Goal: Information Seeking & Learning: Learn about a topic

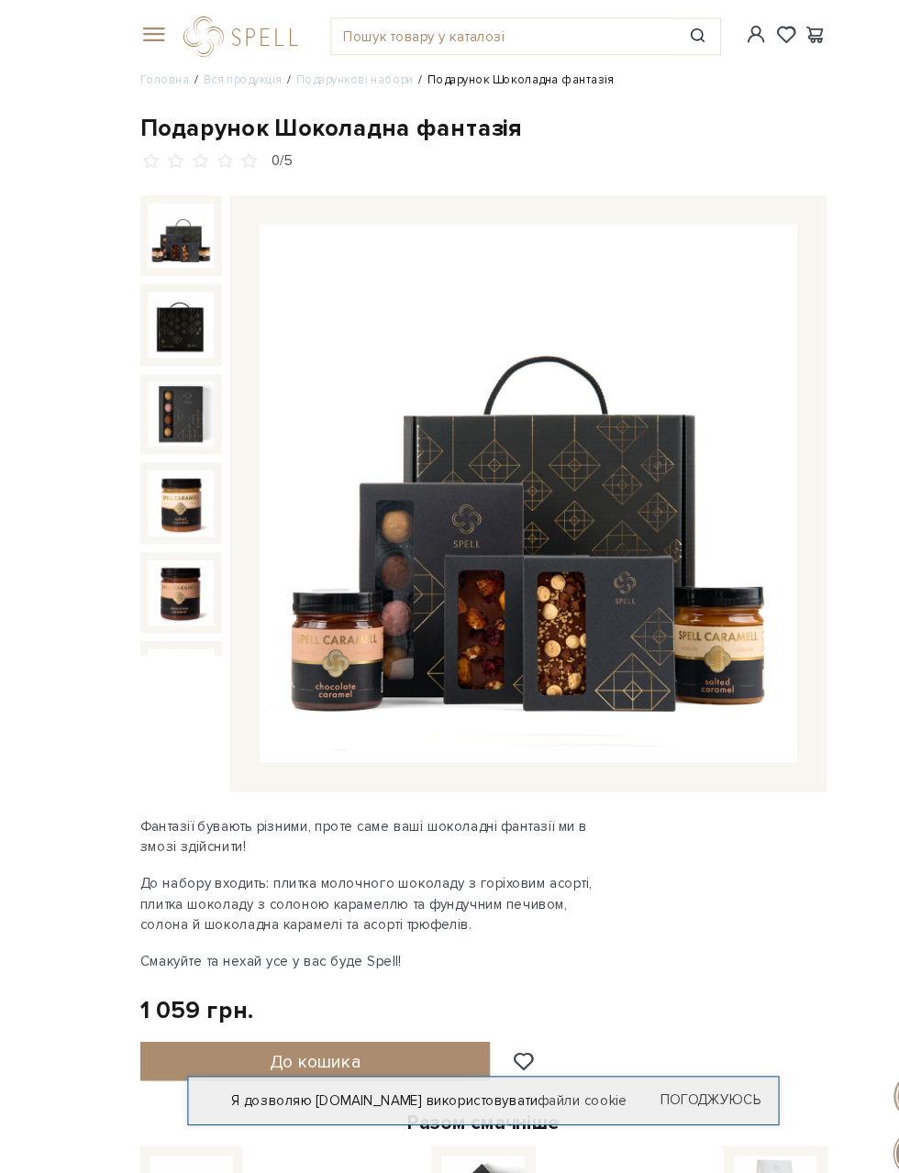
click at [441, 504] on img at bounding box center [491, 459] width 500 height 500
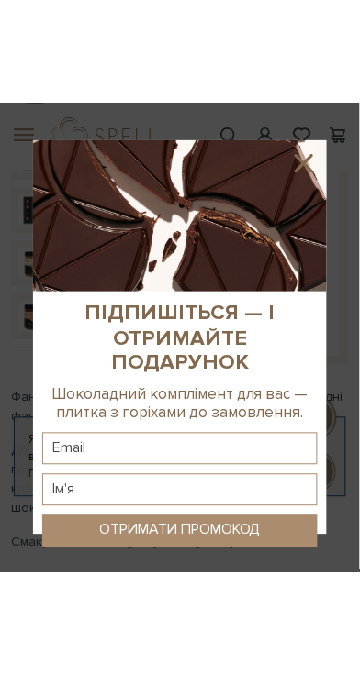
scroll to position [248, 0]
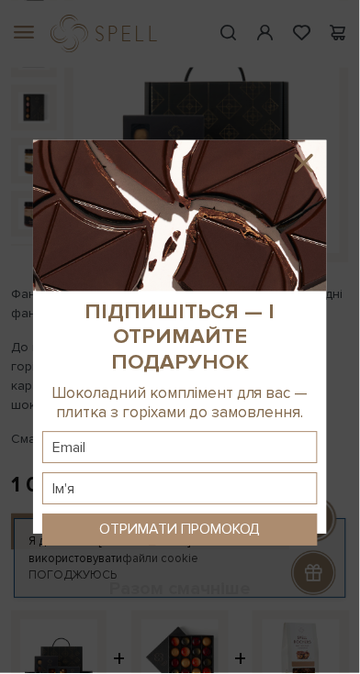
click at [310, 161] on icon at bounding box center [303, 163] width 31 height 31
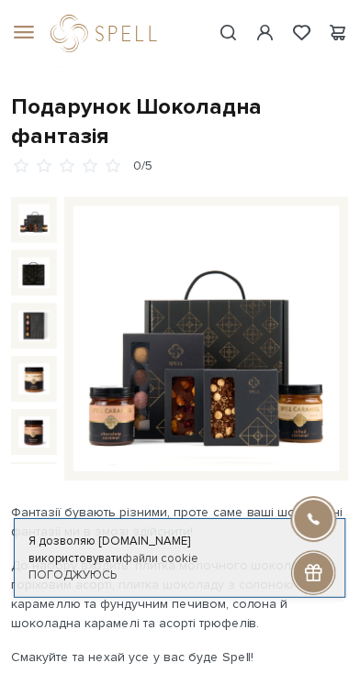
scroll to position [0, 0]
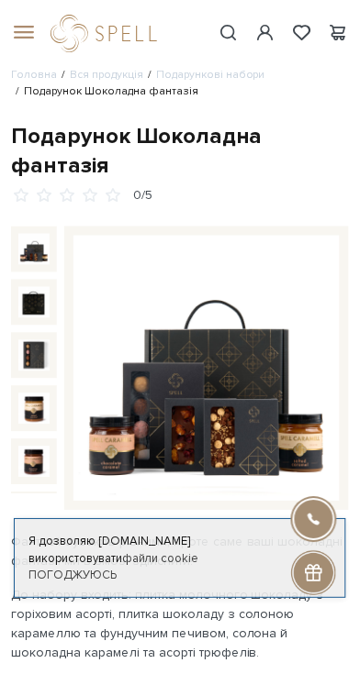
click at [43, 247] on img at bounding box center [33, 249] width 31 height 31
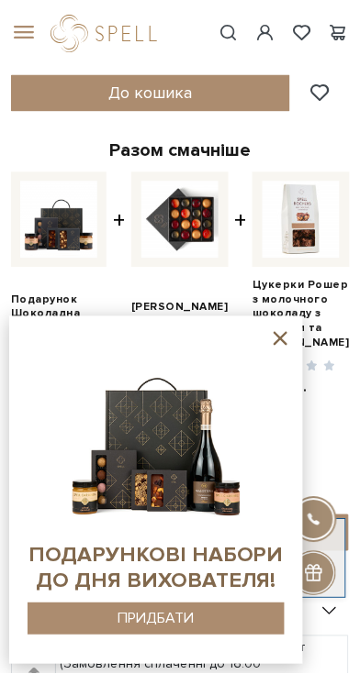
scroll to position [688, 0]
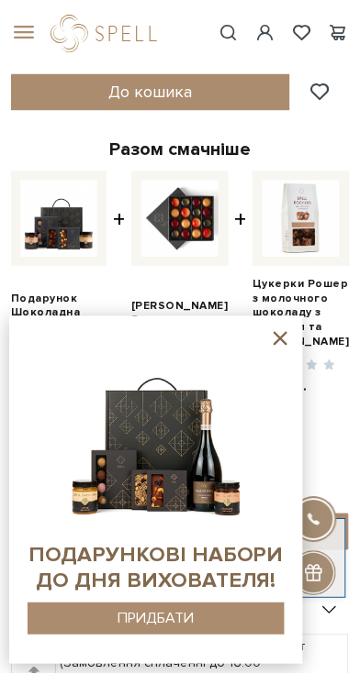
click at [283, 350] on icon at bounding box center [280, 339] width 23 height 23
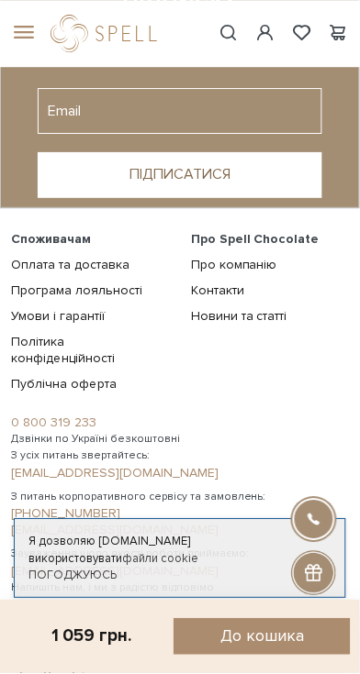
scroll to position [2376, 0]
